Goal: Understand process/instructions

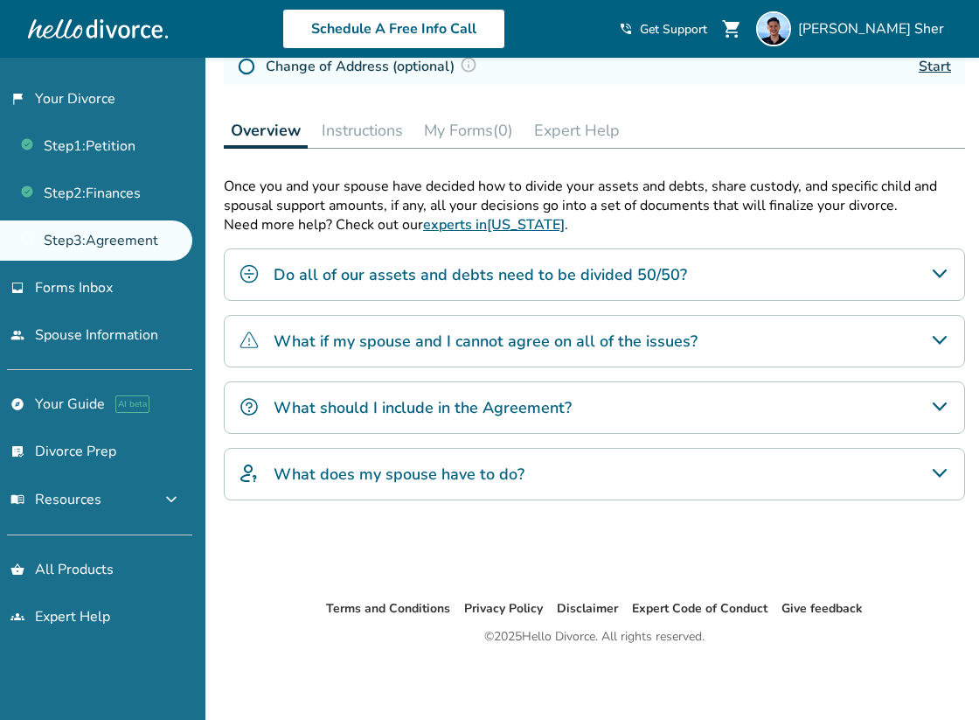
click at [392, 154] on div "Step 0 3 Prepare your divorce agreement. Fill out your forms Complete the quest…" at bounding box center [595, 163] width 742 height 814
click at [389, 143] on button "Instructions" at bounding box center [362, 130] width 95 height 35
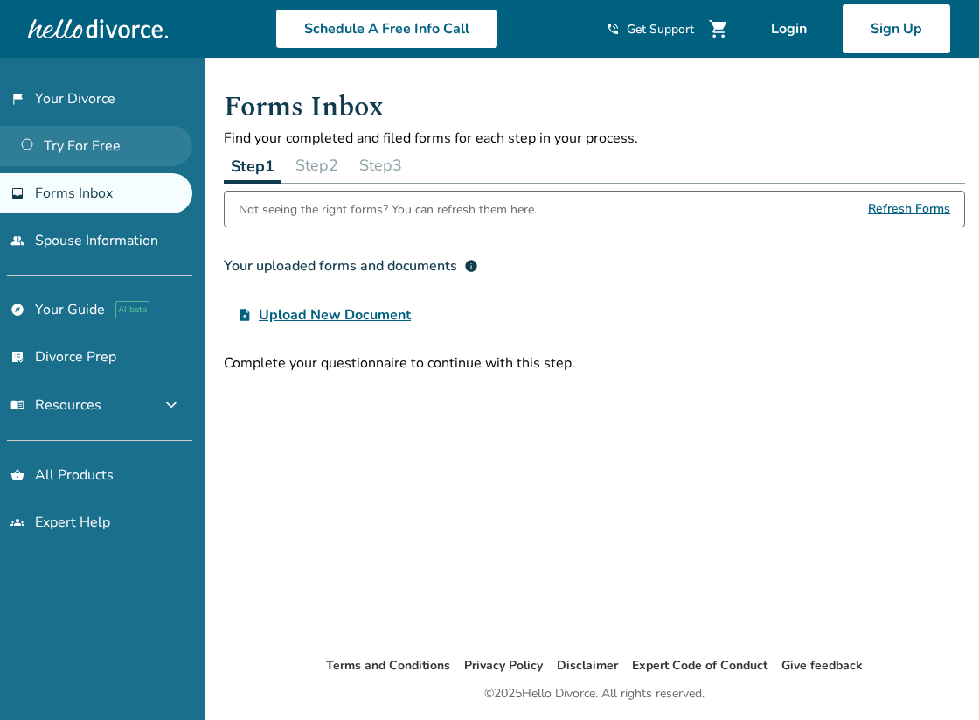
click at [149, 163] on link "Try For Free" at bounding box center [96, 146] width 192 height 40
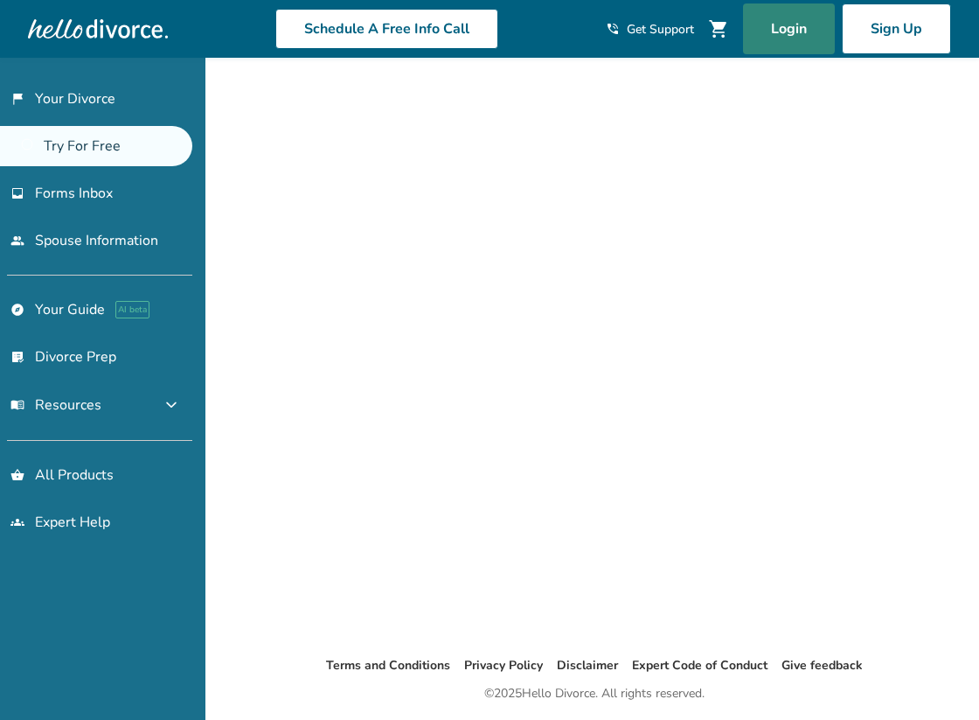
click at [786, 41] on link "Login" at bounding box center [789, 28] width 92 height 51
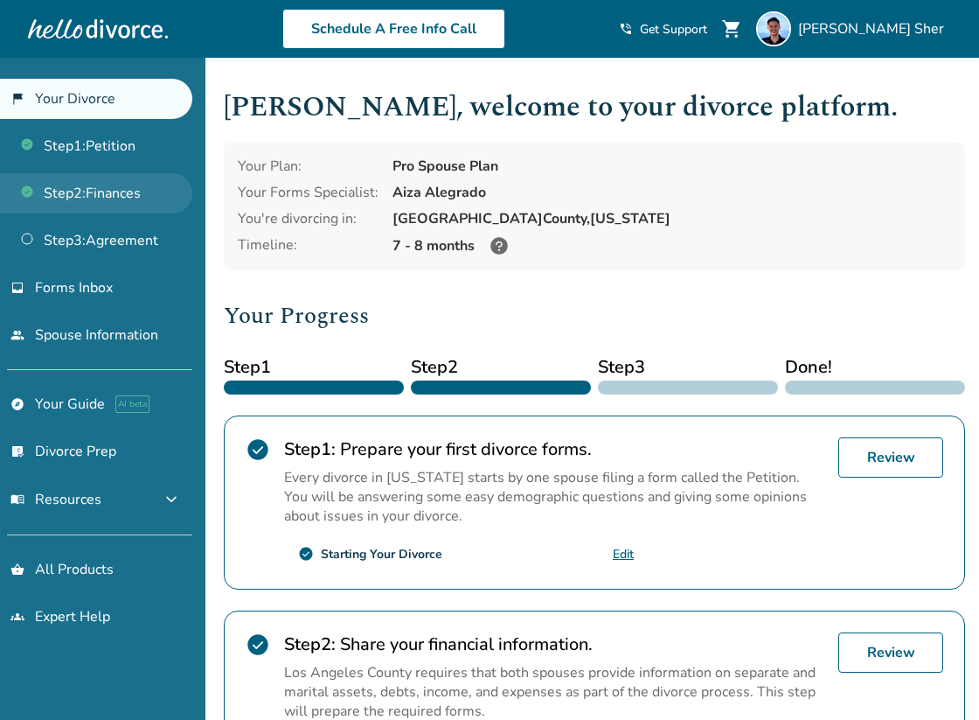
click at [177, 183] on link "Step 2 : Finances" at bounding box center [96, 193] width 192 height 40
